Goal: Task Accomplishment & Management: Use online tool/utility

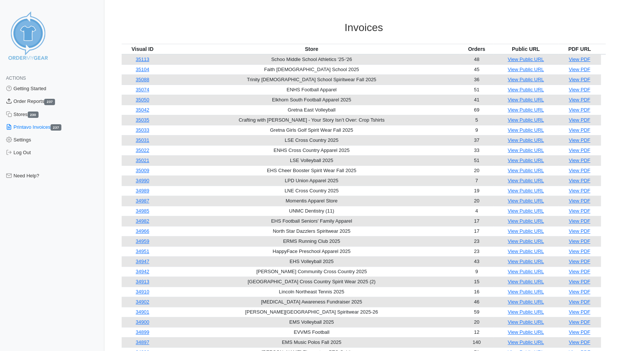
click at [31, 102] on link "Order Reports 237" at bounding box center [52, 101] width 104 height 13
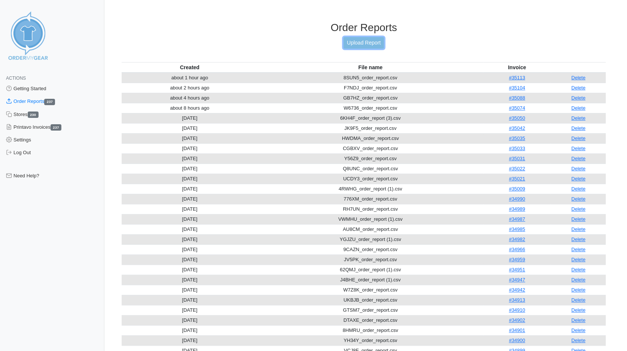
click at [370, 44] on link "Upload Report" at bounding box center [364, 43] width 40 height 12
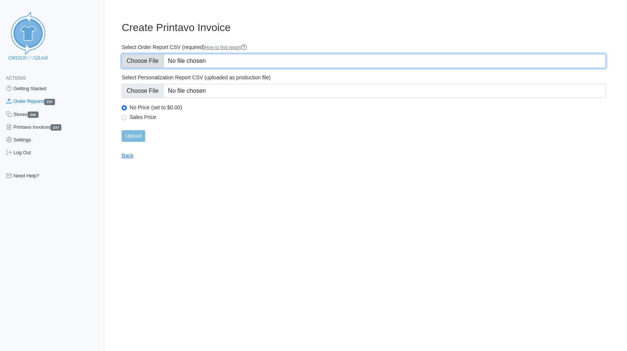
click at [140, 61] on input "Select Order Report CSV (required) How to find report" at bounding box center [364, 61] width 484 height 14
type input "C:\fakepath\NQTJY_order_report.csv"
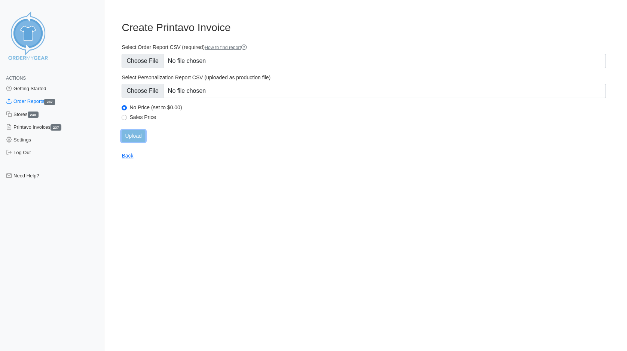
click at [131, 138] on input "Upload" at bounding box center [133, 136] width 23 height 12
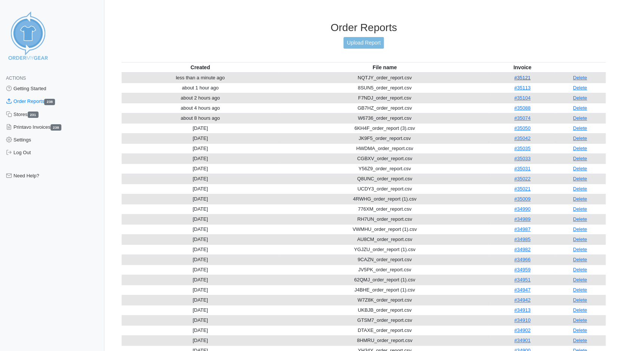
click at [517, 75] on link "#35121" at bounding box center [522, 78] width 16 height 6
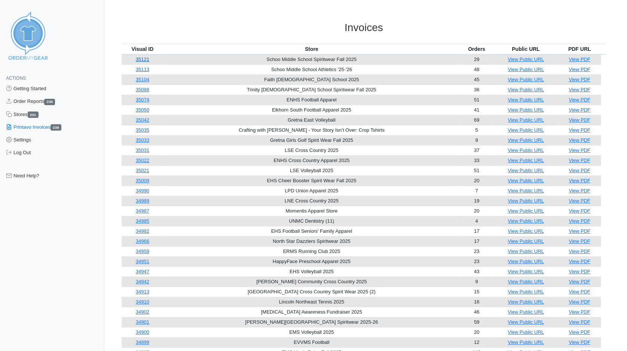
click at [149, 58] on link "35121" at bounding box center [142, 60] width 13 height 6
